Goal: Task Accomplishment & Management: Use online tool/utility

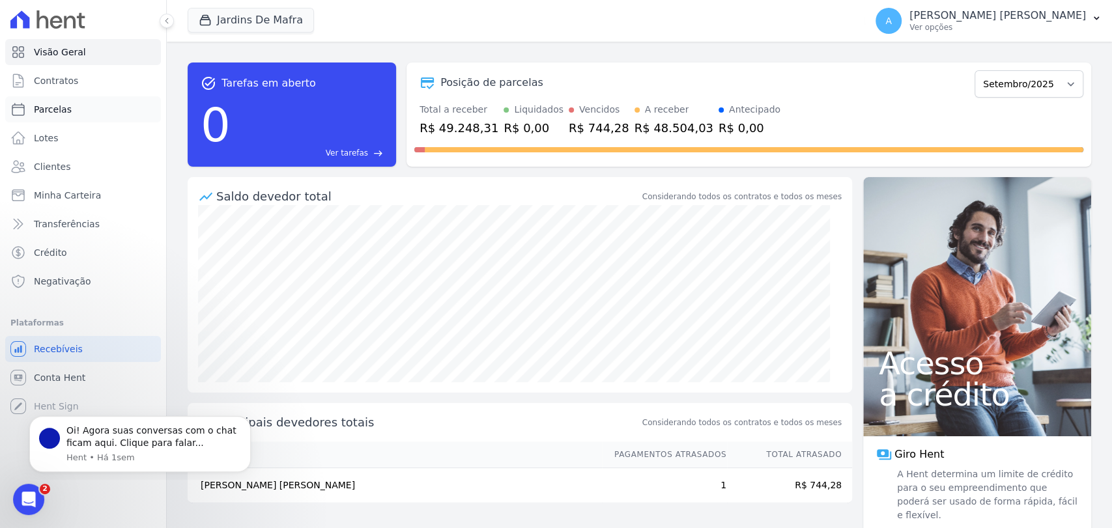
click at [99, 106] on link "Parcelas" at bounding box center [83, 109] width 156 height 26
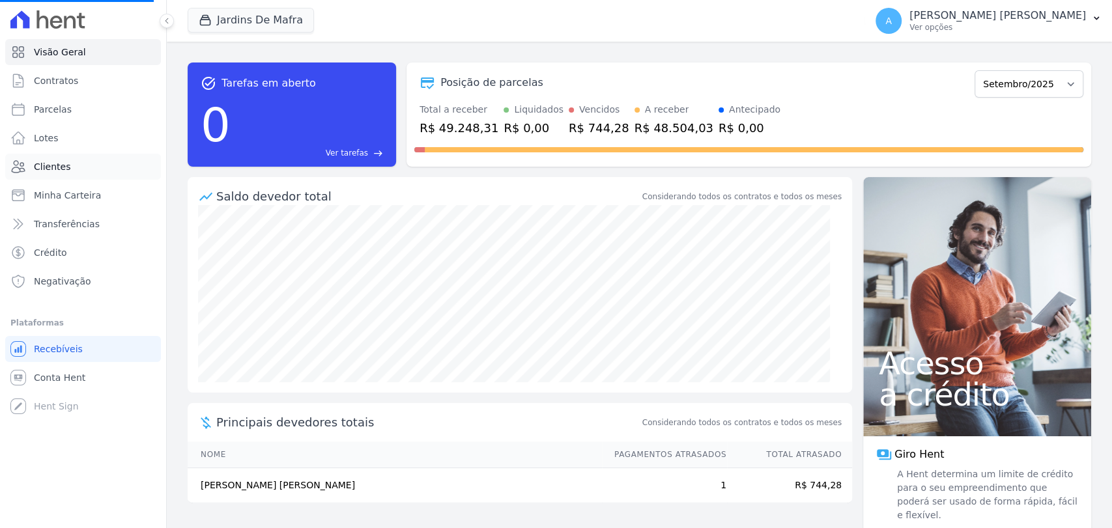
select select
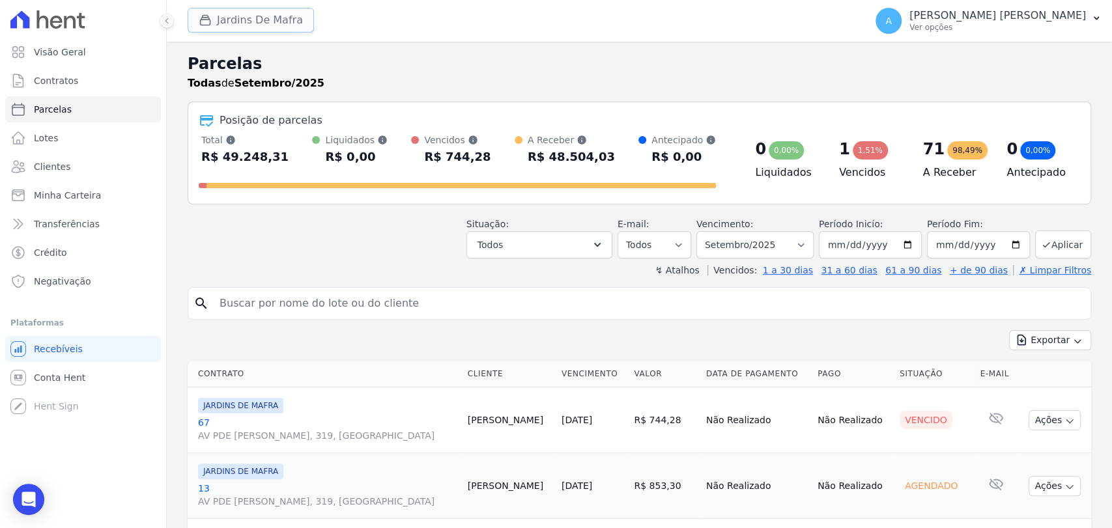
click at [267, 20] on button "Jardins De Mafra" at bounding box center [251, 20] width 126 height 25
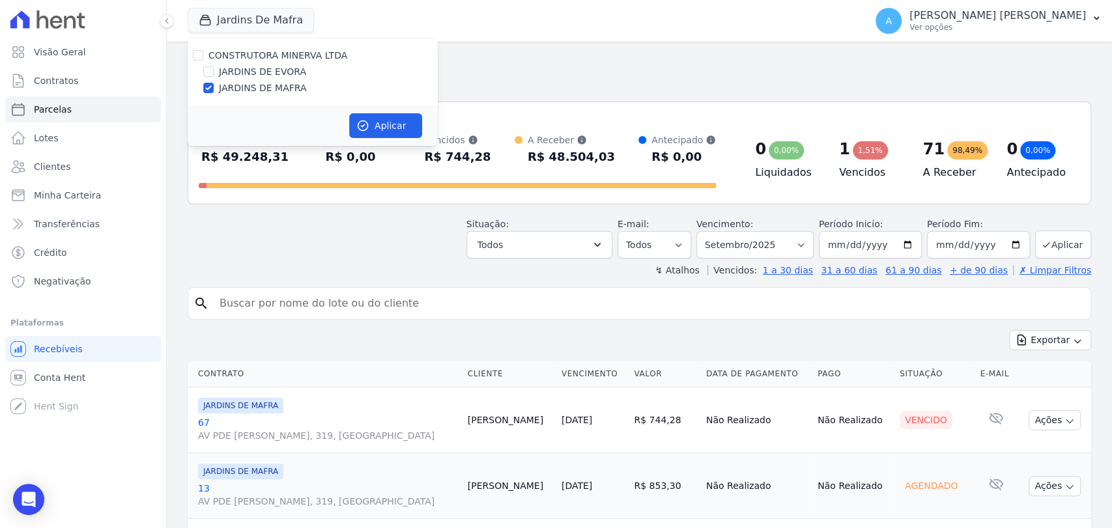
click at [266, 70] on label "JARDINS DE EVORA" at bounding box center [262, 72] width 87 height 14
click at [214, 70] on input "JARDINS DE EVORA" at bounding box center [208, 71] width 10 height 10
checkbox input "true"
click at [255, 91] on label "JARDINS DE MAFRA" at bounding box center [262, 88] width 87 height 14
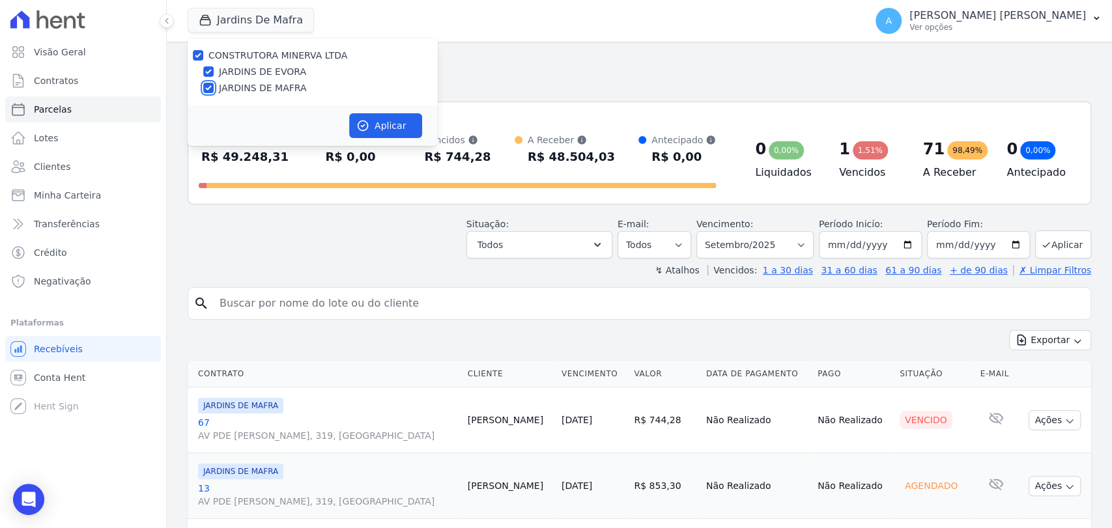
click at [214, 91] on input "JARDINS DE MAFRA" at bounding box center [208, 88] width 10 height 10
checkbox input "false"
click at [408, 112] on div "Aplicar" at bounding box center [313, 126] width 250 height 40
click at [373, 130] on button "Aplicar" at bounding box center [385, 125] width 73 height 25
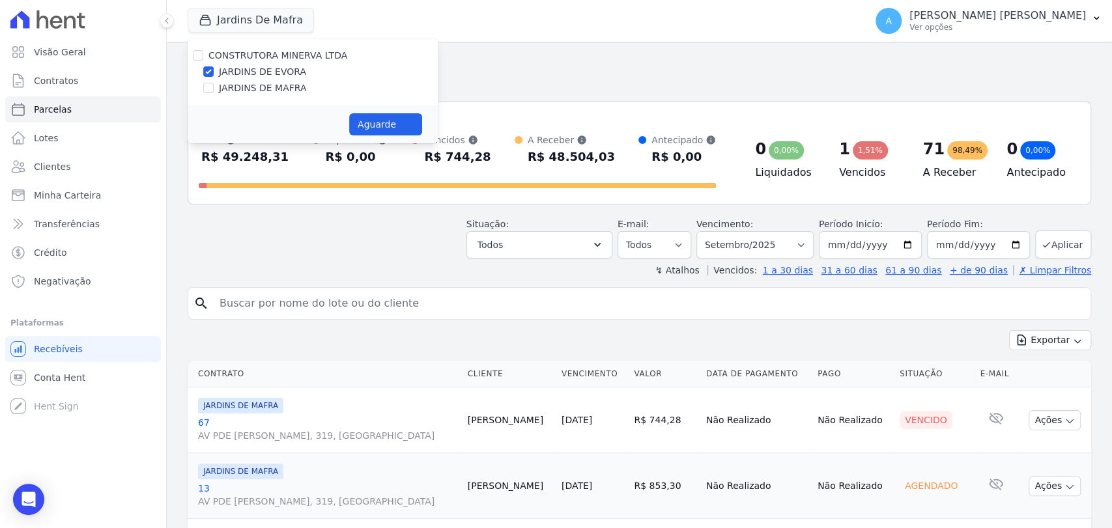
select select
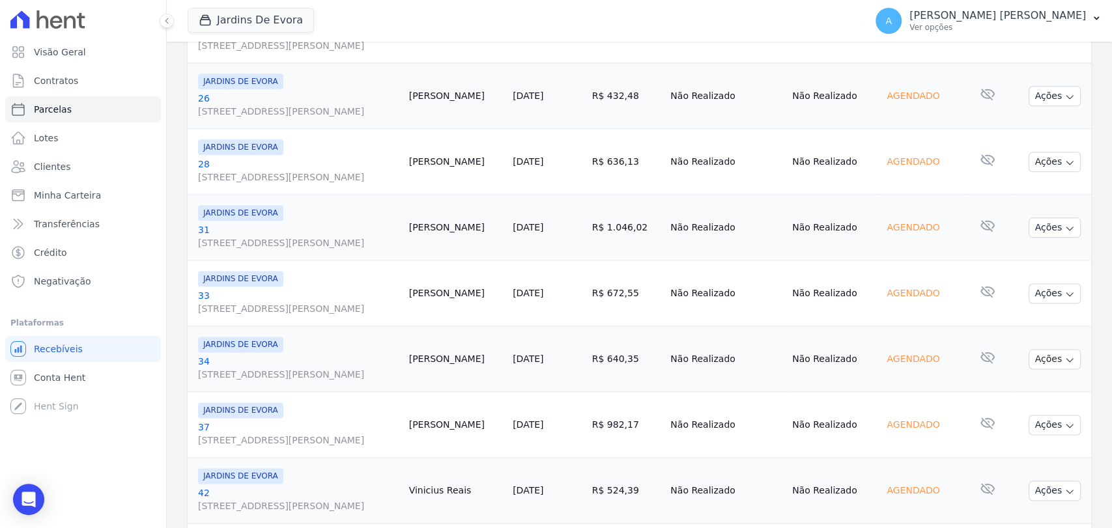
scroll to position [1013, 0]
